Goal: Information Seeking & Learning: Learn about a topic

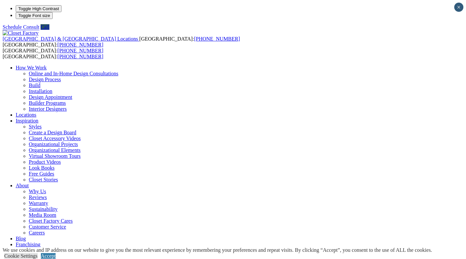
click at [46, 189] on link "Why Us" at bounding box center [37, 192] width 17 height 6
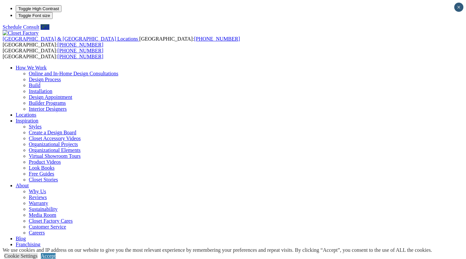
click at [48, 200] on link "Warranty" at bounding box center [38, 203] width 19 height 6
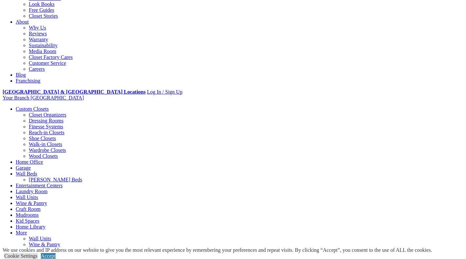
scroll to position [131, 0]
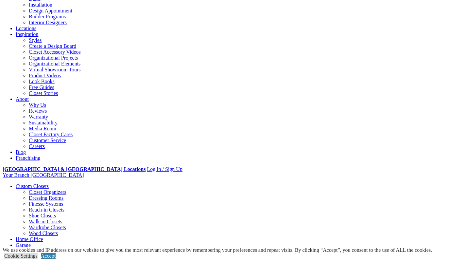
scroll to position [98, 0]
